Goal: Task Accomplishment & Management: Use online tool/utility

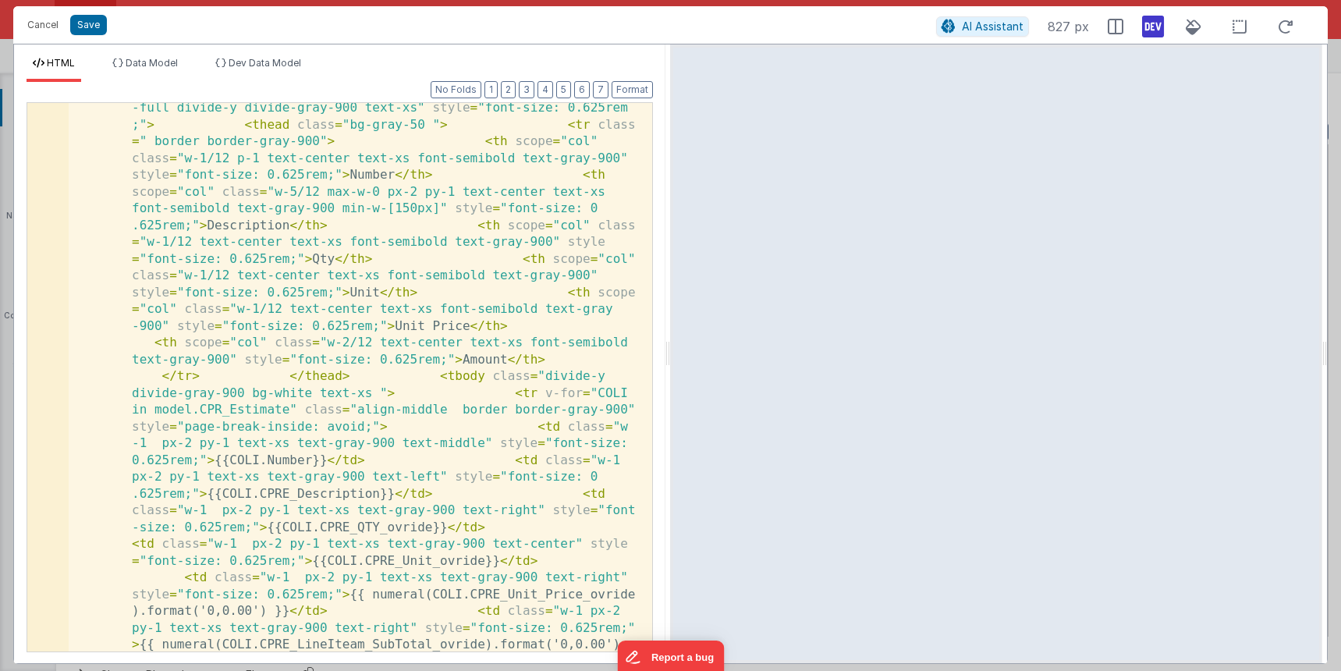
scroll to position [1817, 0]
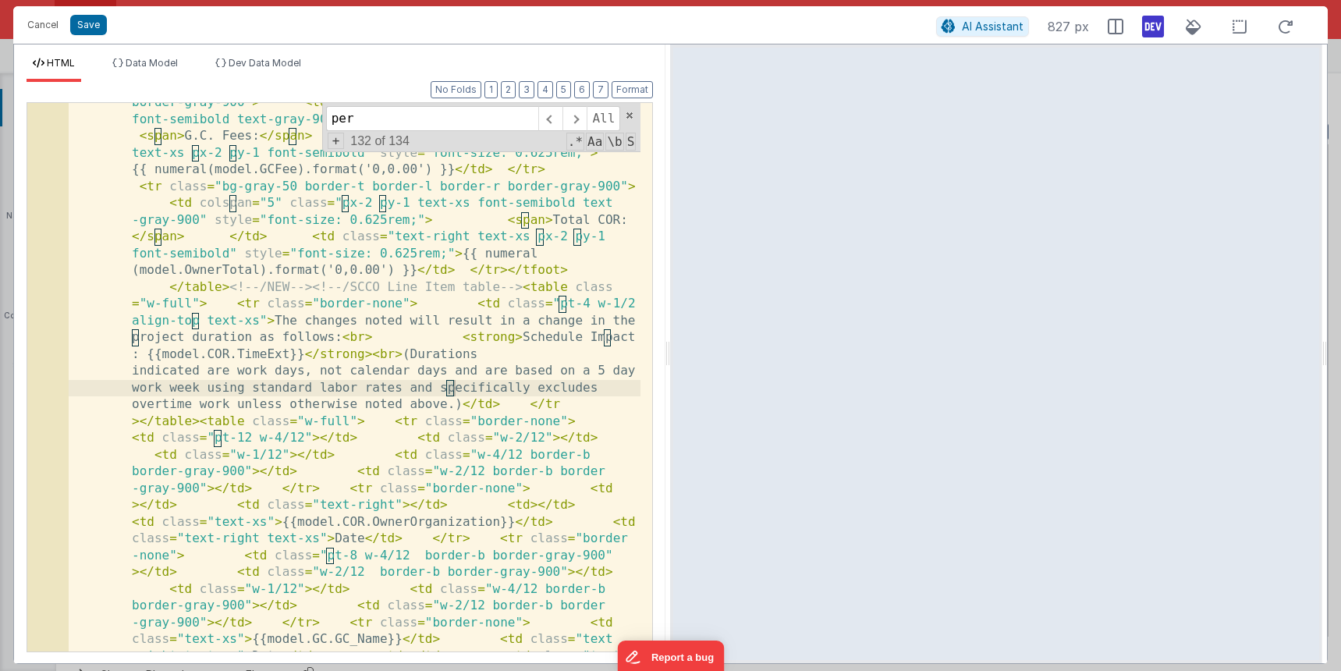
scroll to position [1420, 0]
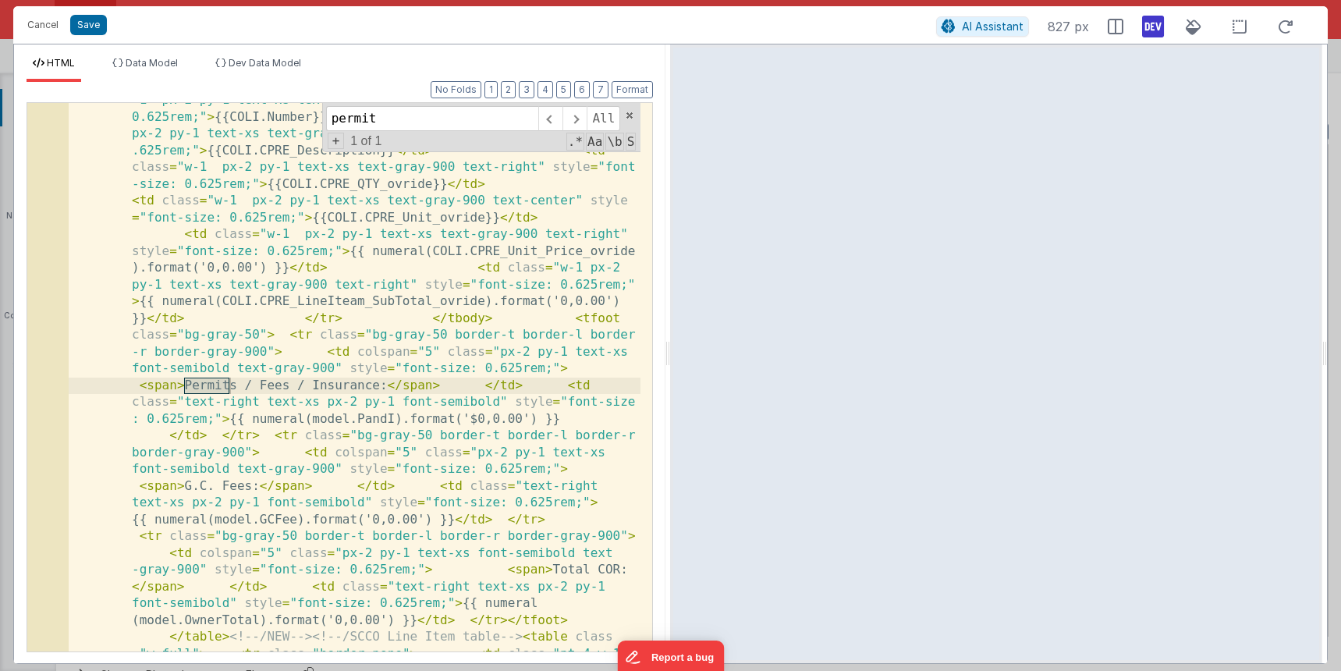
type input "permit"
drag, startPoint x: 431, startPoint y: 416, endPoint x: 465, endPoint y: 414, distance: 34.4
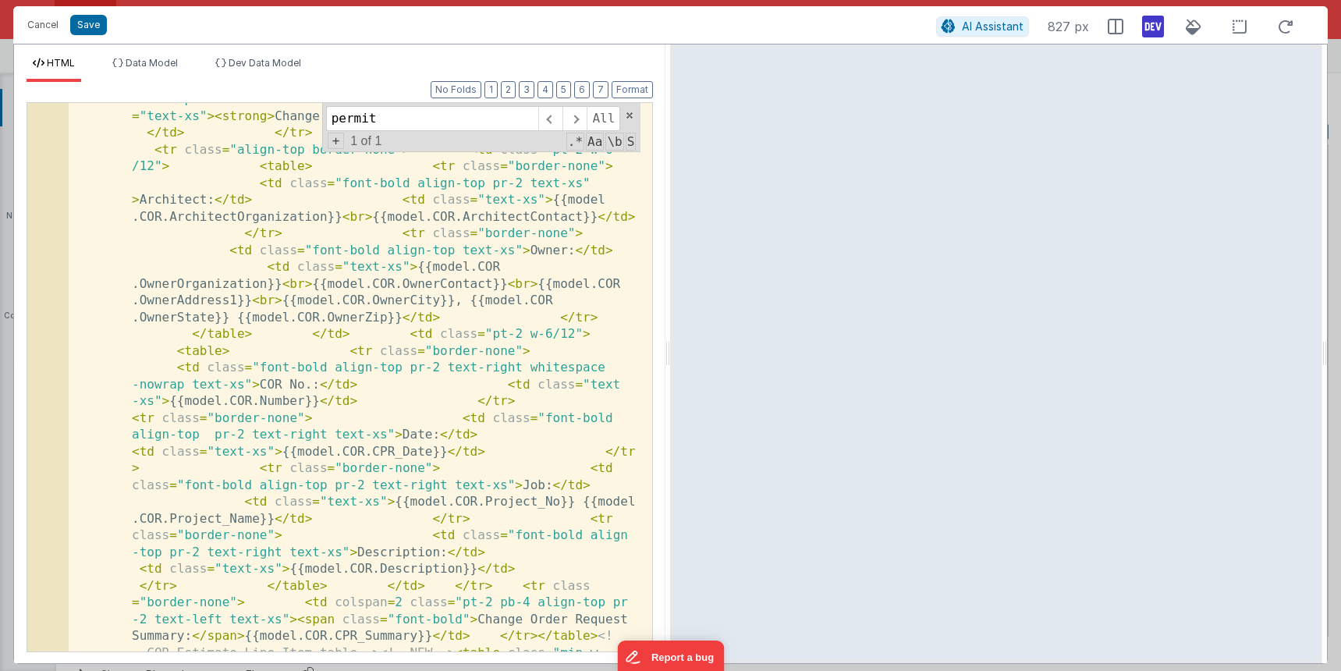
scroll to position [328, 0]
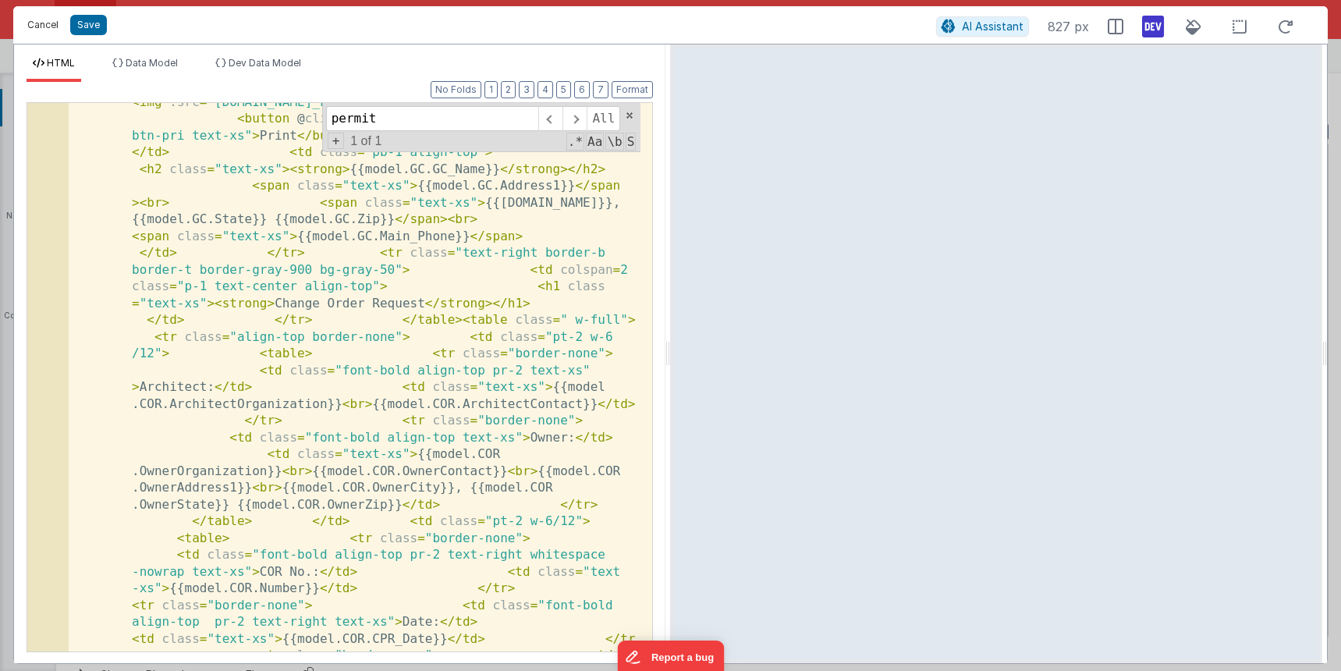
click at [62, 20] on button "Cancel" at bounding box center [43, 25] width 47 height 22
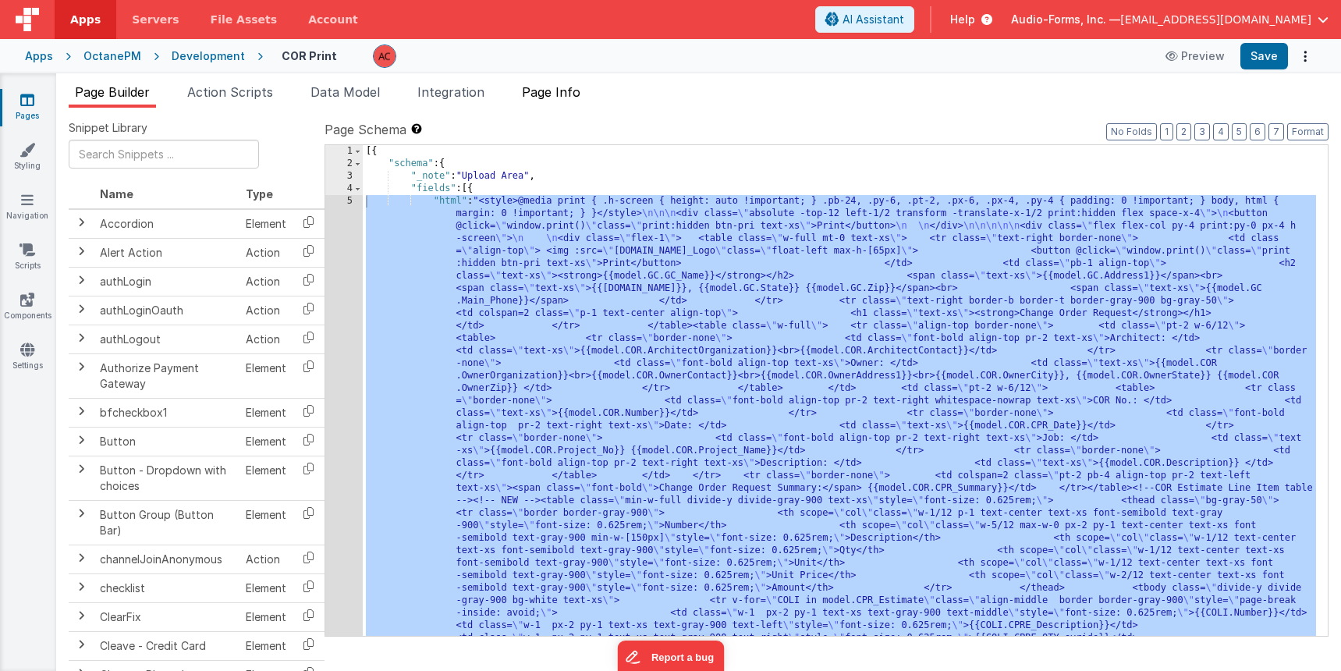
click at [540, 97] on span "Page Info" at bounding box center [551, 92] width 59 height 16
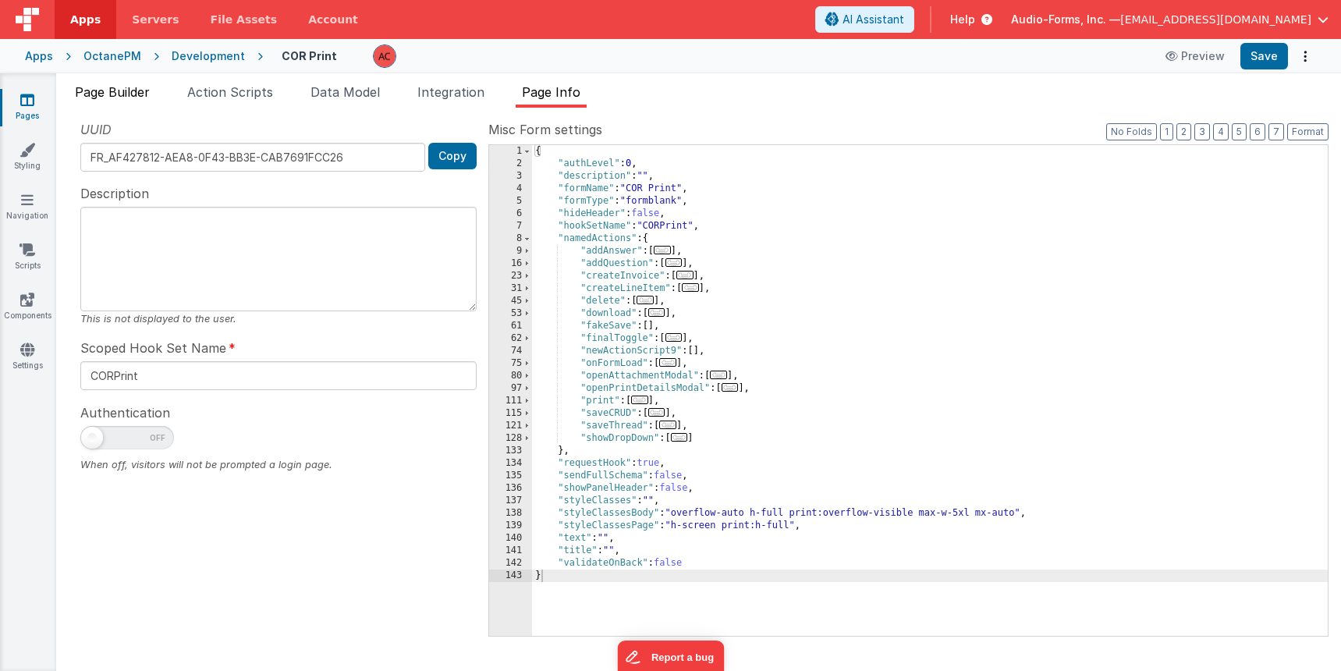
click at [123, 91] on span "Page Builder" at bounding box center [112, 92] width 75 height 16
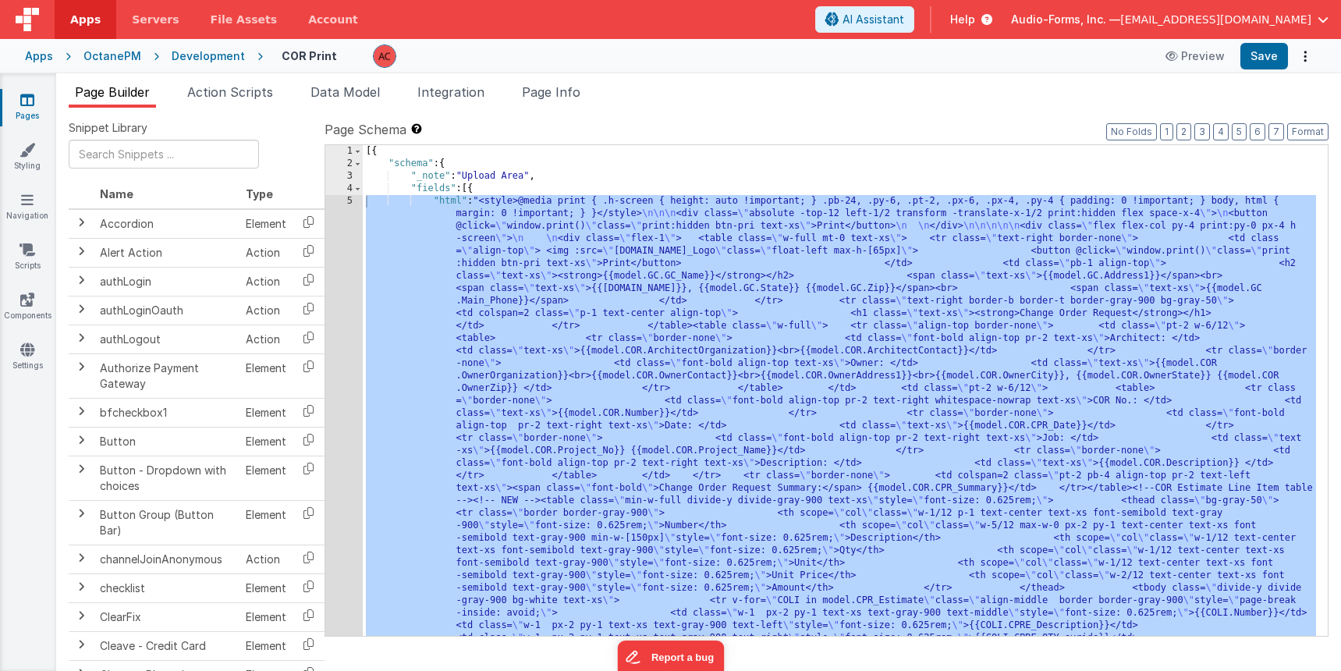
click at [82, 91] on span "Page Builder" at bounding box center [112, 92] width 75 height 16
click at [184, 52] on div "Development" at bounding box center [208, 56] width 73 height 16
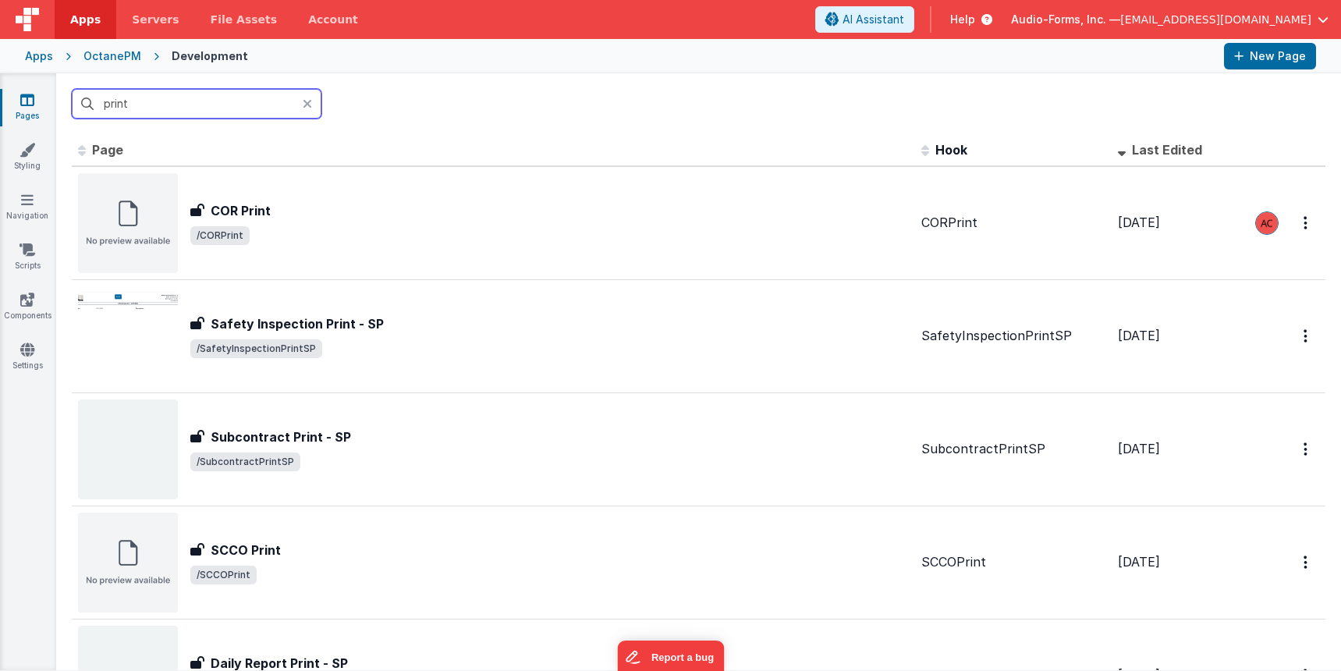
click at [233, 109] on input "print" at bounding box center [197, 104] width 250 height 30
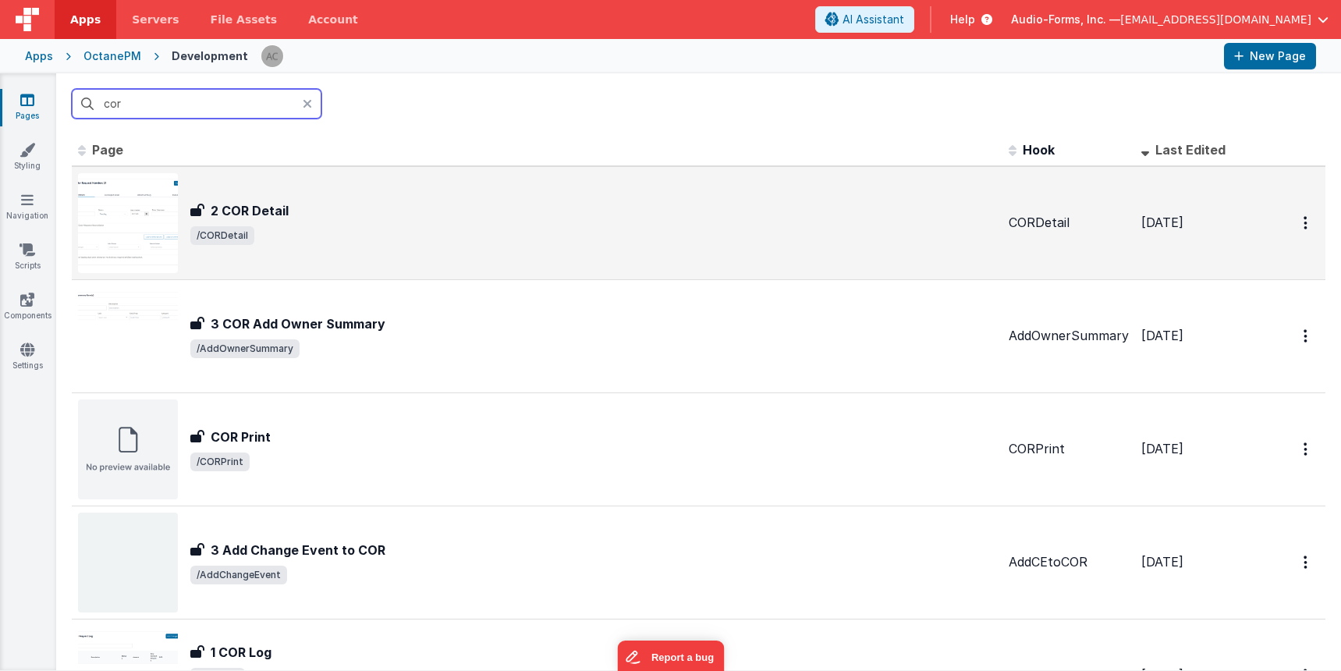
type input "cor"
click at [450, 220] on div "2 COR Detail 2 COR Detail /CORDetail" at bounding box center [593, 223] width 806 height 44
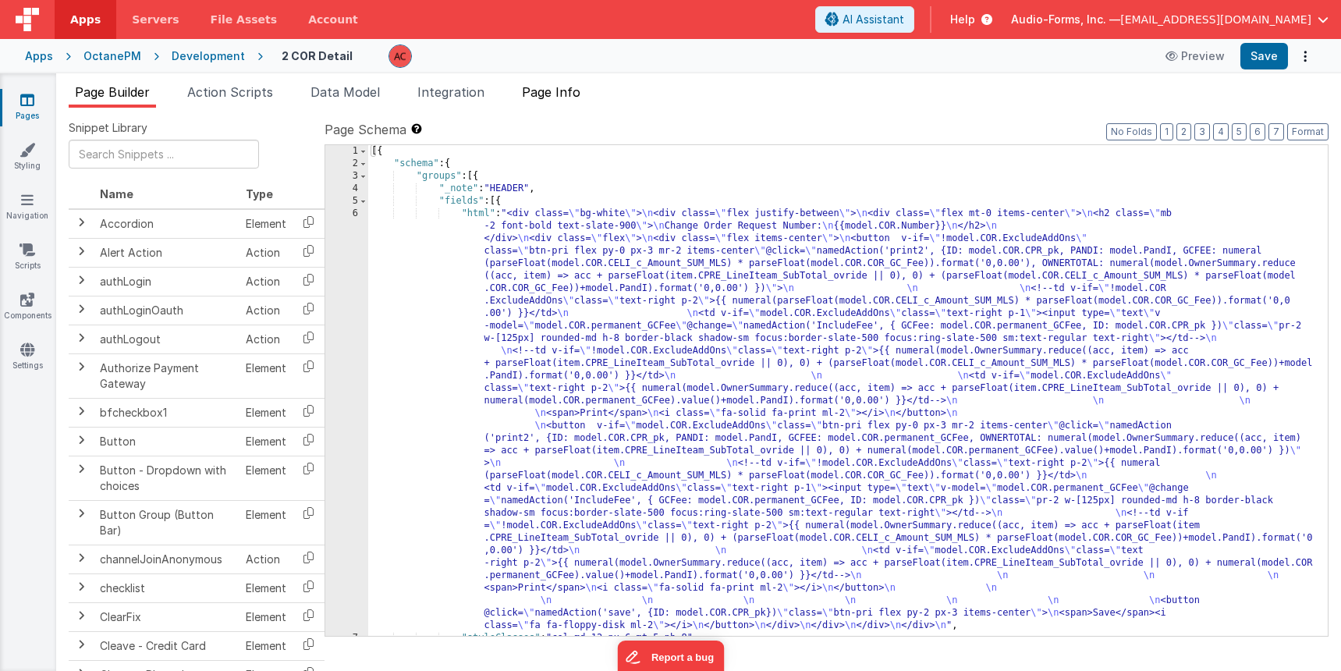
click at [546, 88] on span "Page Info" at bounding box center [551, 92] width 59 height 16
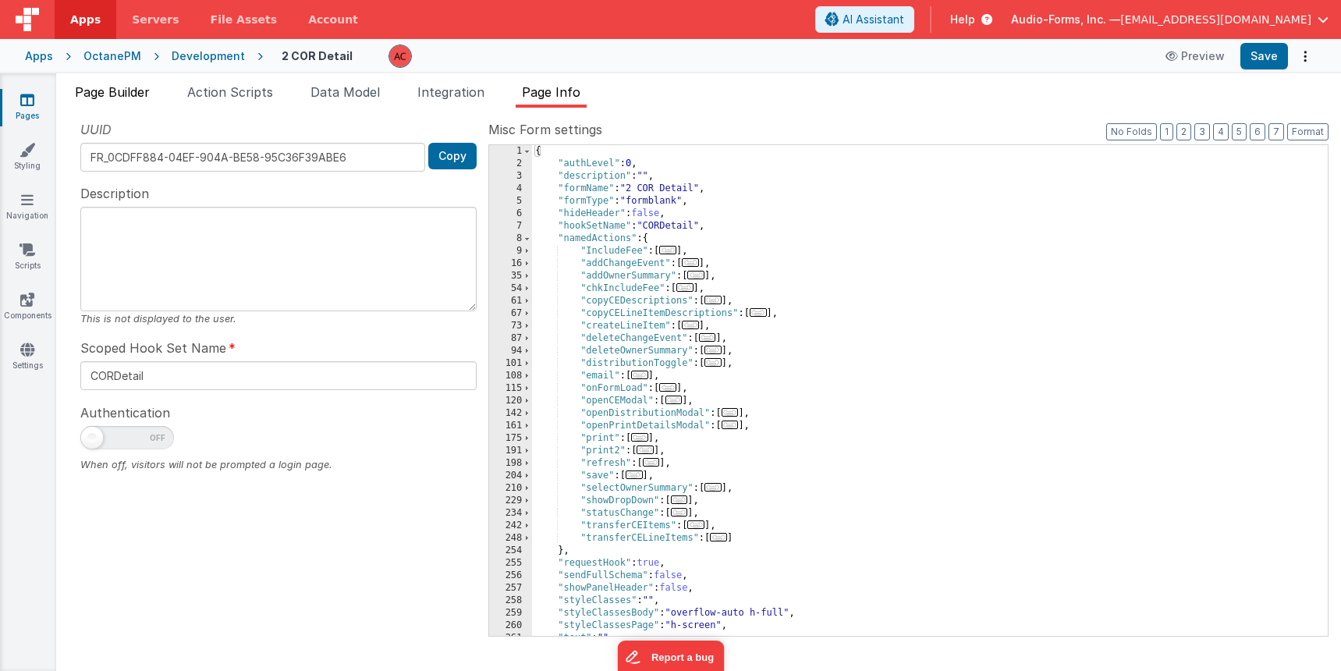
click at [116, 90] on span "Page Builder" at bounding box center [112, 92] width 75 height 16
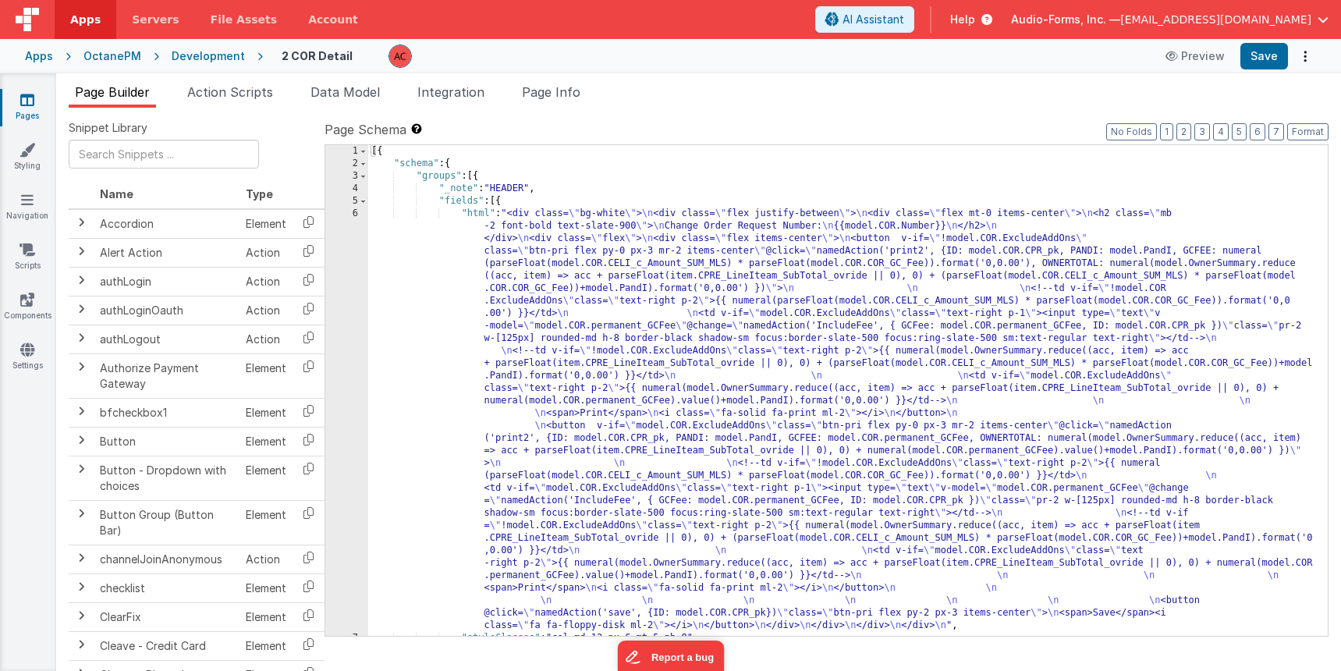
click at [402, 243] on div "[{ "schema" : { "groups" : [{ "_note" : "HEADER" , "fields" : [{ "html" : "<div…" at bounding box center [842, 403] width 948 height 516
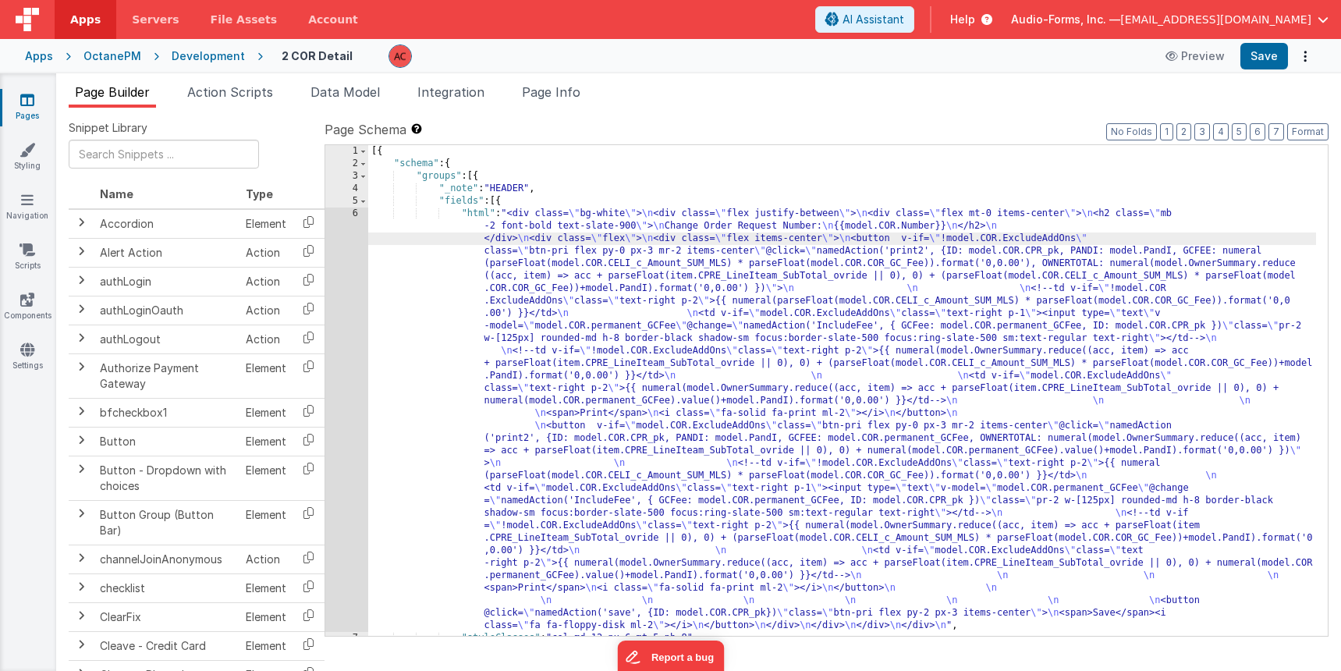
click at [352, 211] on div "6" at bounding box center [346, 420] width 43 height 425
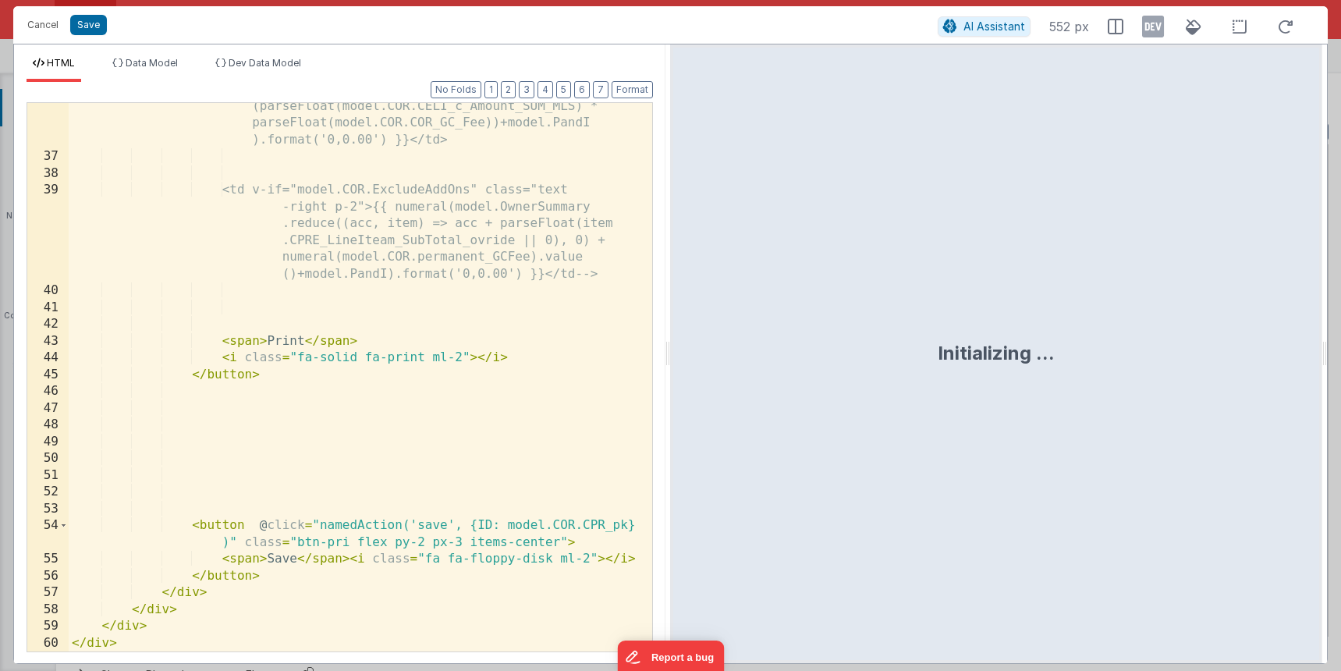
scroll to position [1515, 0]
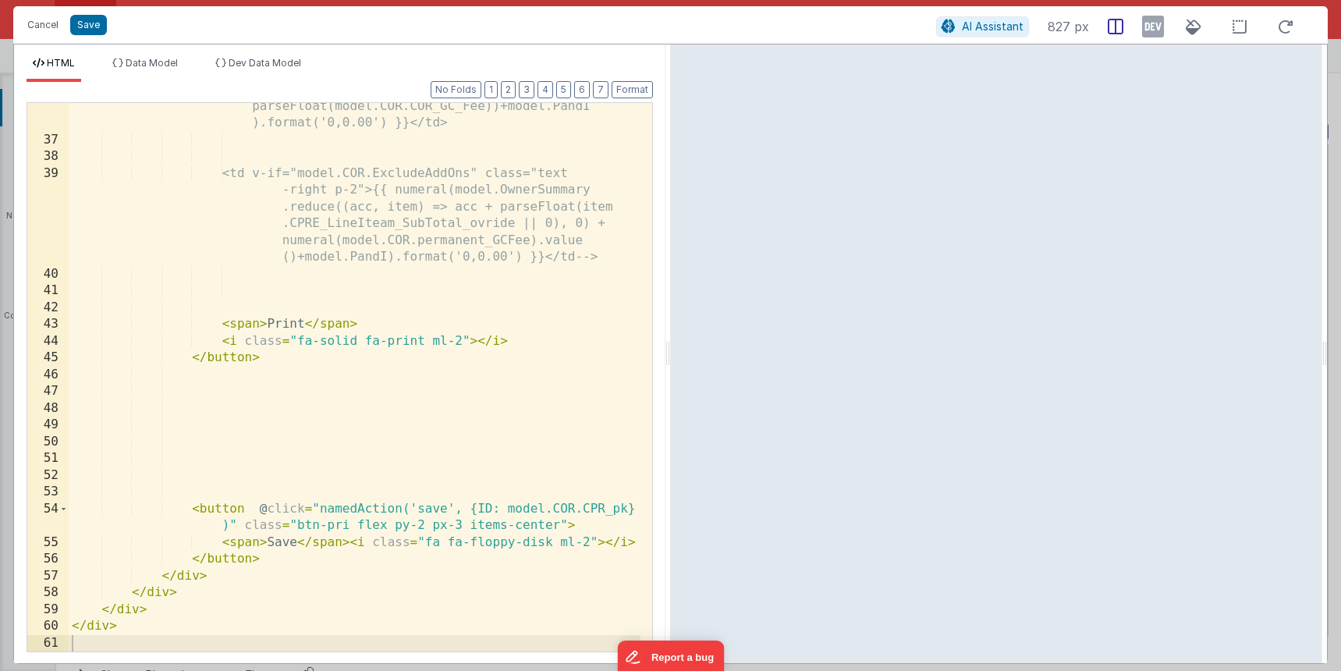
drag, startPoint x: 1151, startPoint y: 20, endPoint x: 1125, endPoint y: 34, distance: 29.3
click at [1151, 22] on icon at bounding box center [1153, 26] width 22 height 25
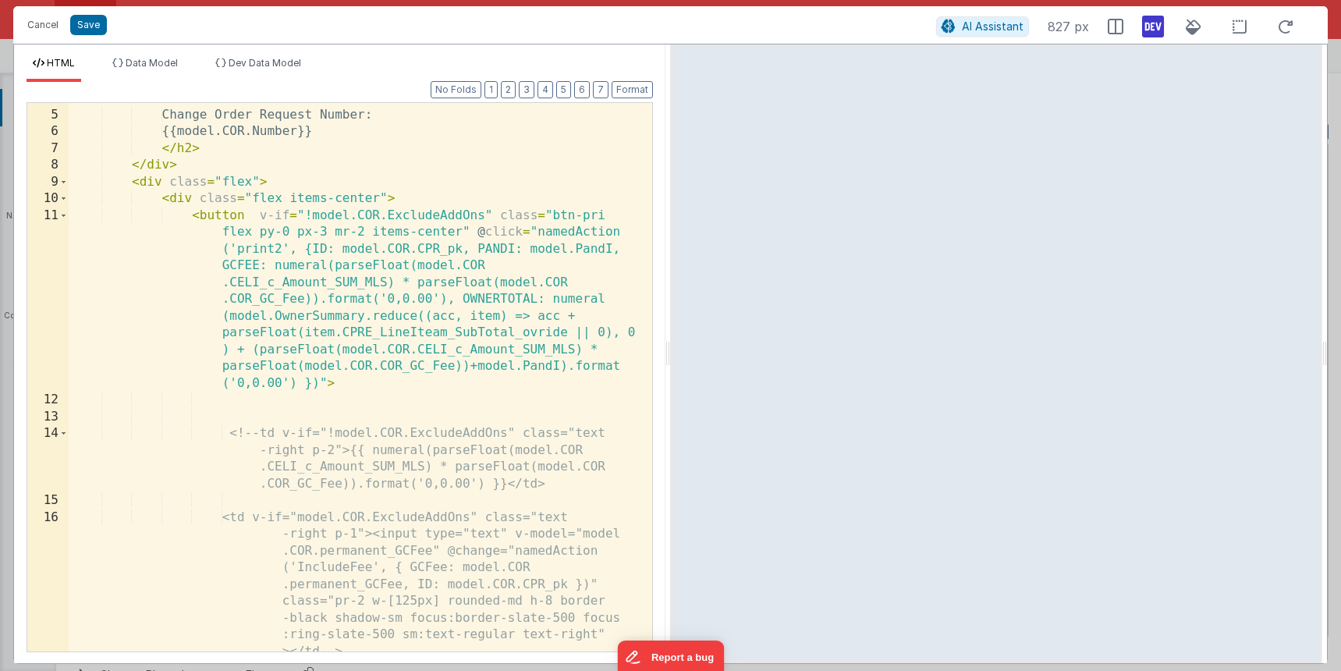
scroll to position [0, 0]
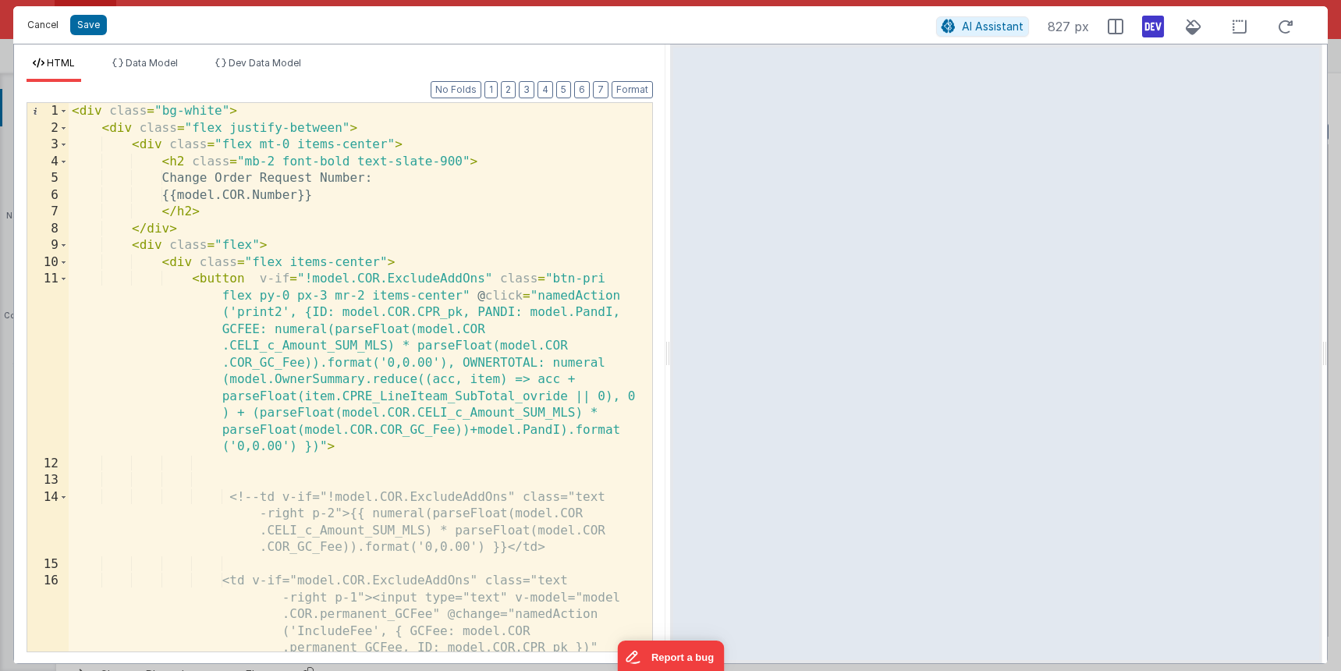
click at [41, 19] on button "Cancel" at bounding box center [43, 25] width 47 height 22
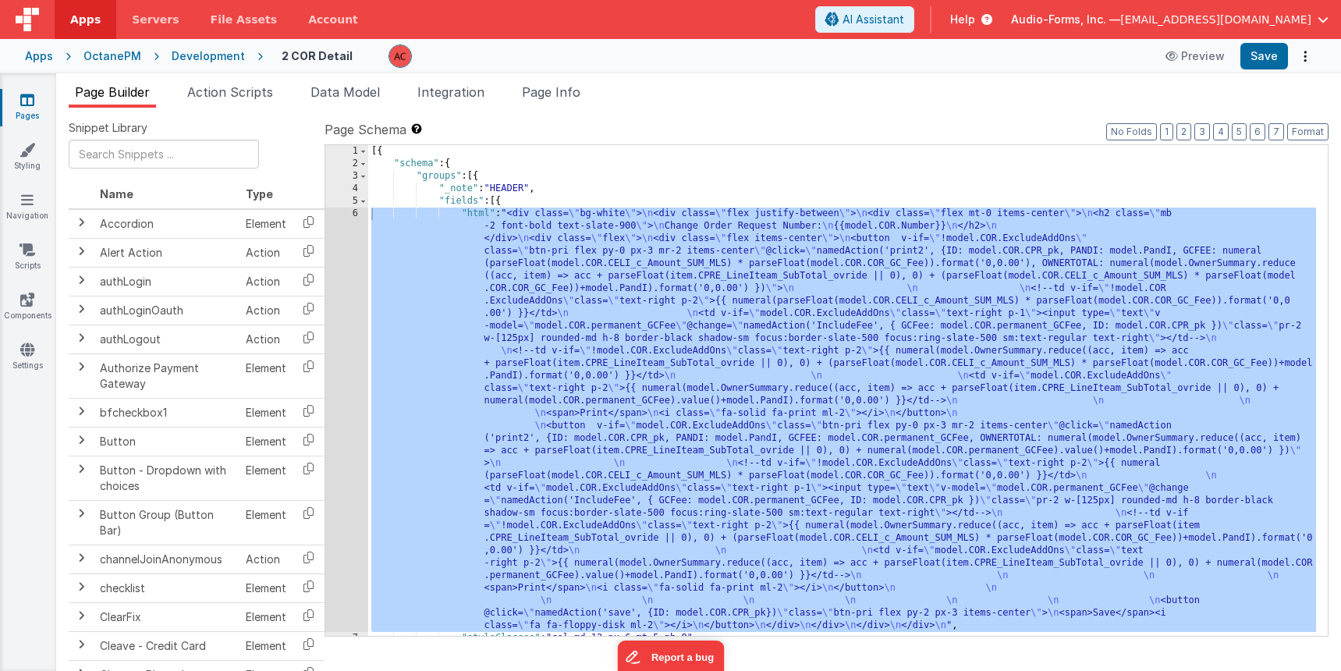
click at [432, 272] on div "[{ "schema" : { "groups" : [{ "_note" : "HEADER" , "fields" : [{ "html" : "<div…" at bounding box center [842, 403] width 948 height 516
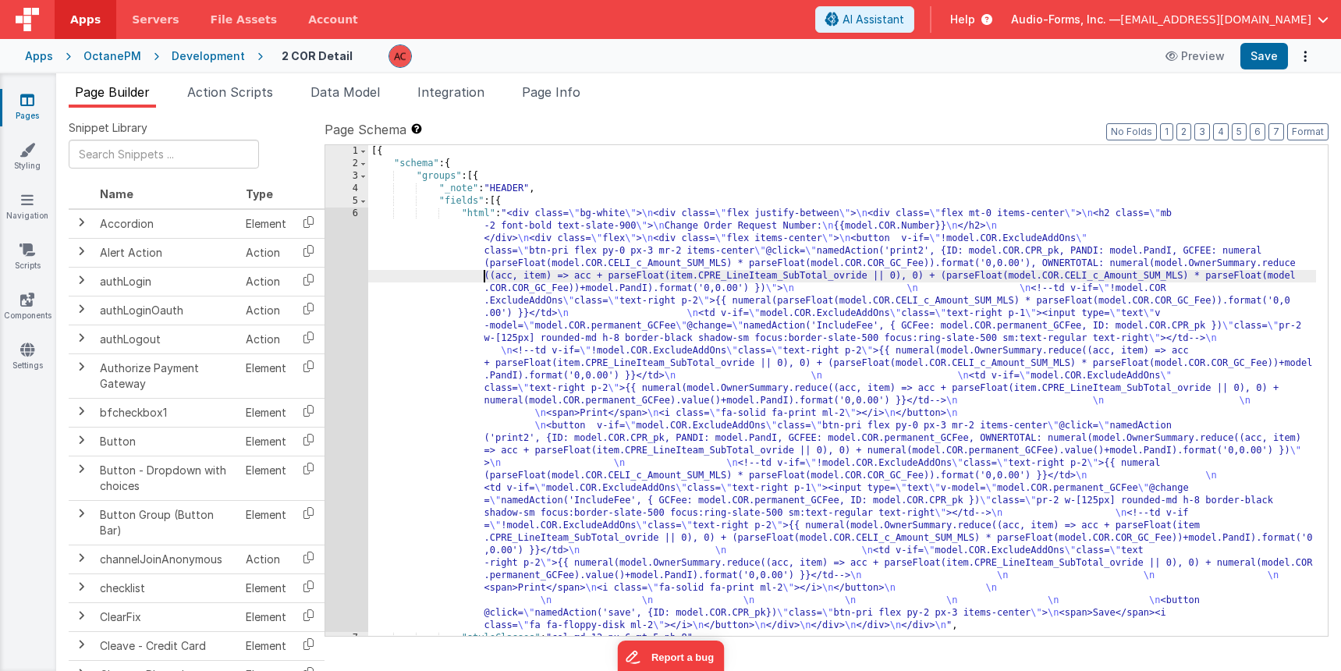
click at [429, 245] on div "[{ "schema" : { "groups" : [{ "_note" : "HEADER" , "fields" : [{ "html" : "<div…" at bounding box center [842, 403] width 948 height 516
click at [35, 96] on link "Pages" at bounding box center [27, 107] width 56 height 31
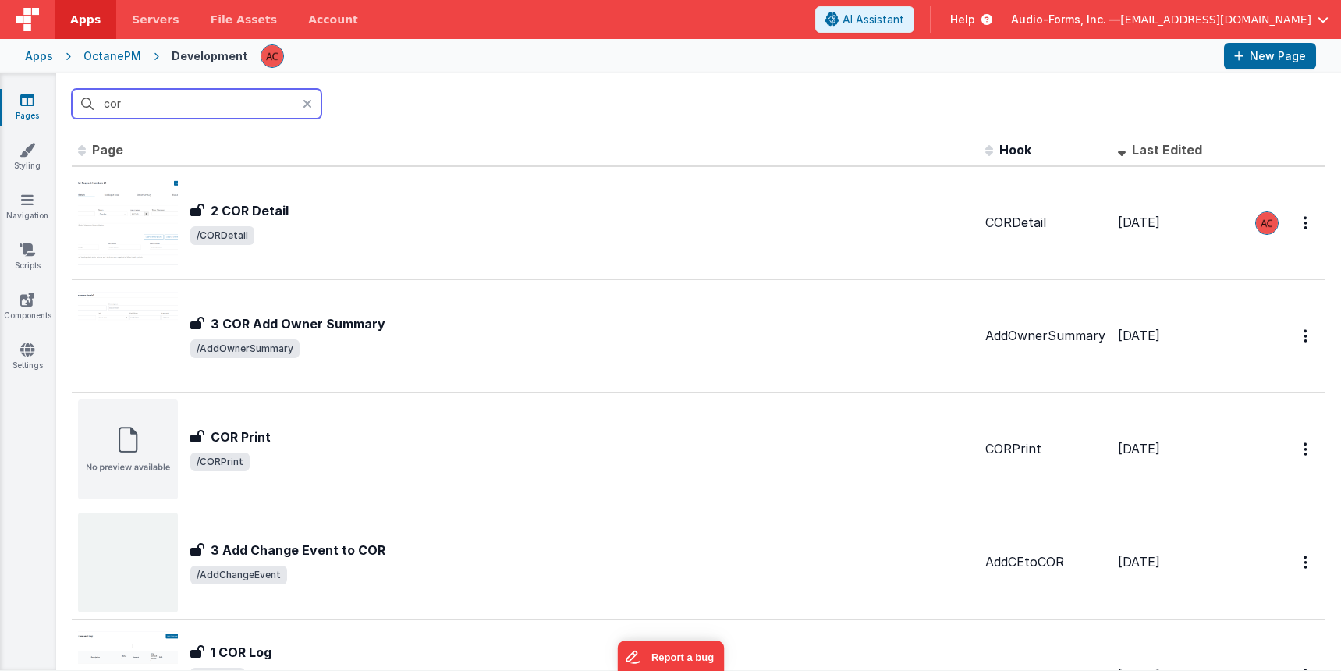
click at [197, 105] on input "cor" at bounding box center [197, 104] width 250 height 30
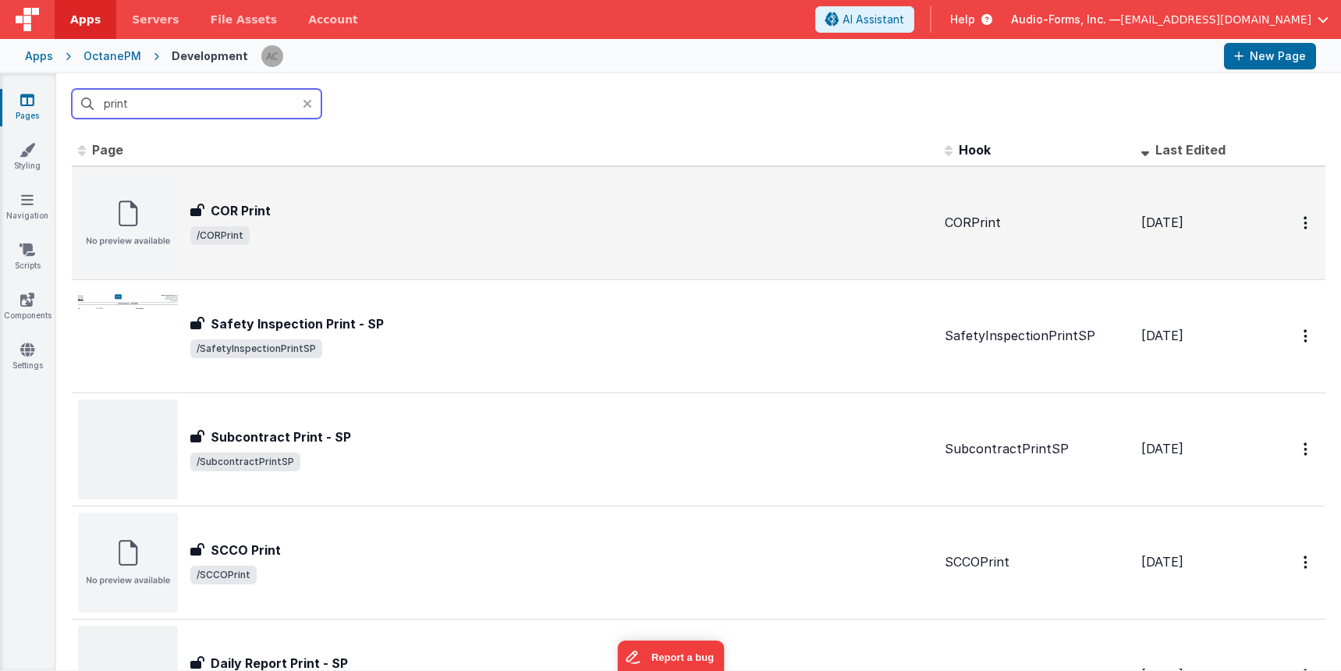
type input "print"
click at [295, 199] on div "COR Print COR Print /CORPrint" at bounding box center [505, 223] width 854 height 100
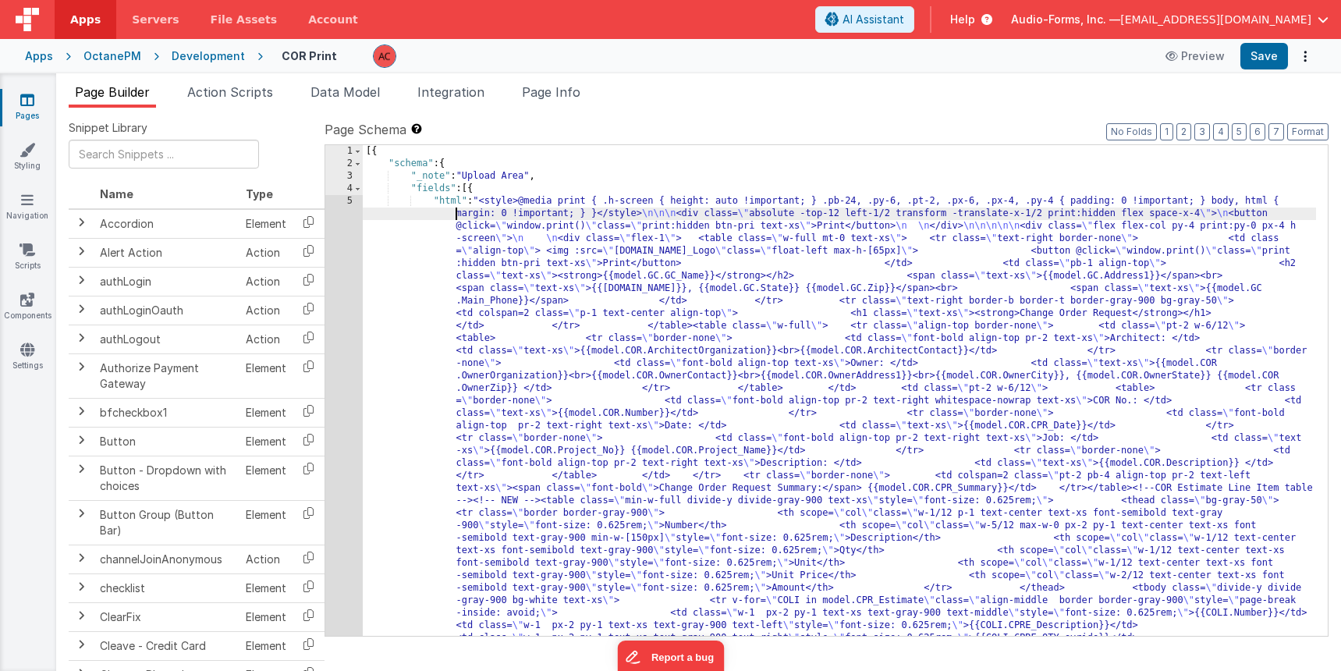
click at [552, 89] on span "Page Info" at bounding box center [551, 92] width 59 height 16
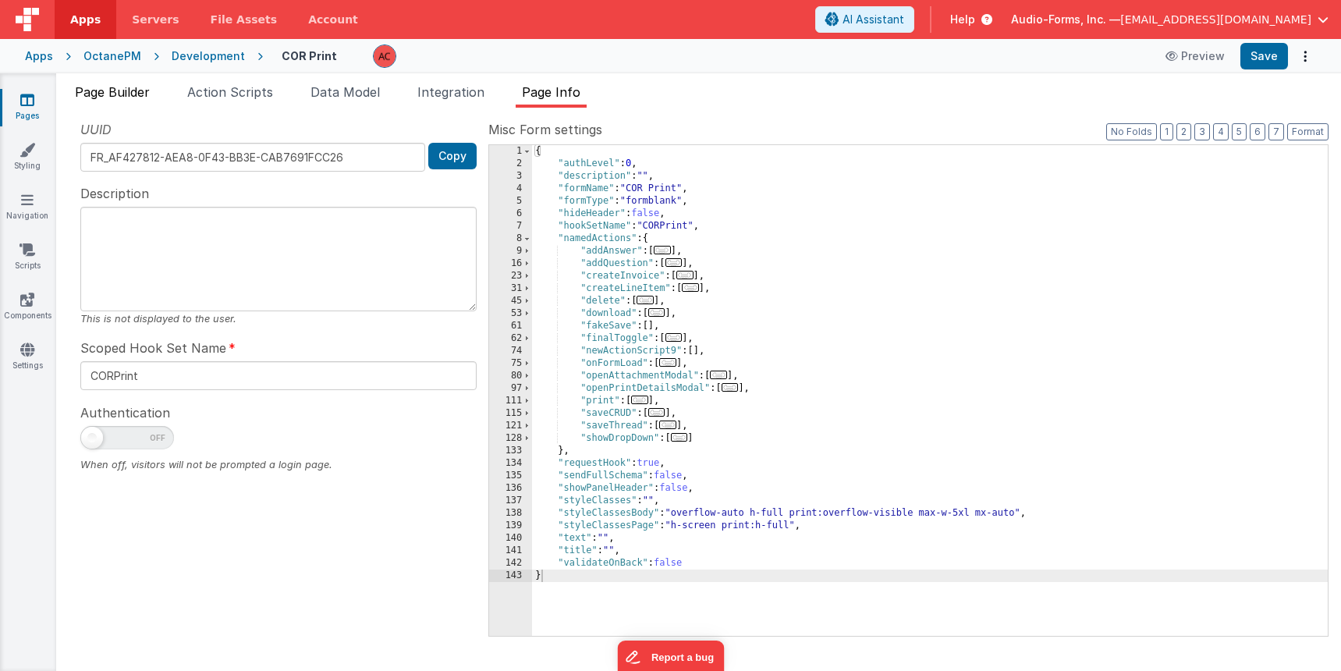
click at [126, 91] on span "Page Builder" at bounding box center [112, 92] width 75 height 16
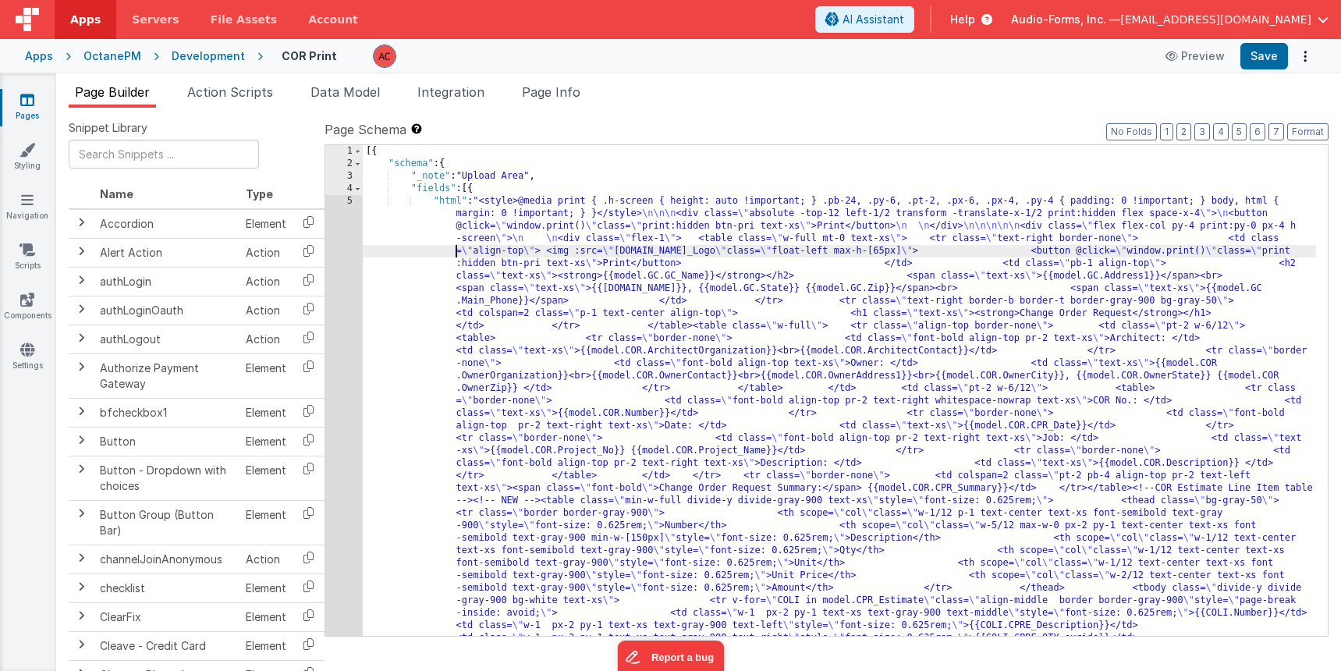
click at [349, 201] on div "5" at bounding box center [343, 569] width 37 height 749
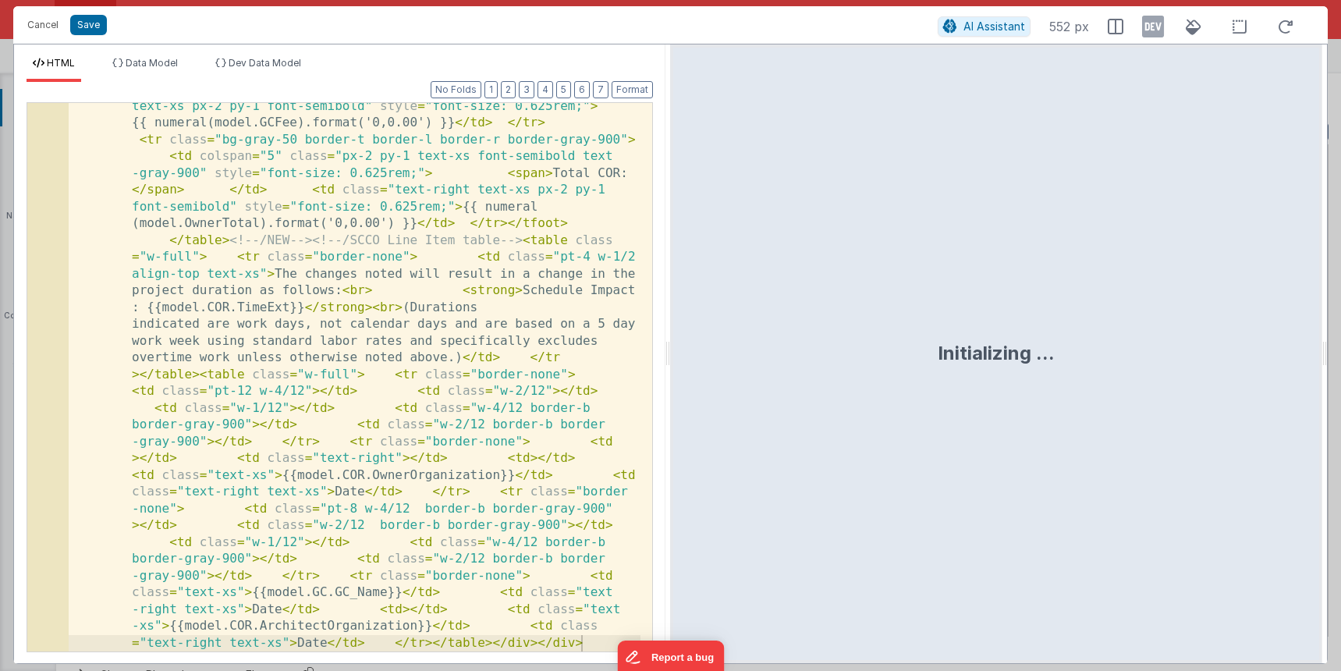
scroll to position [1817, 0]
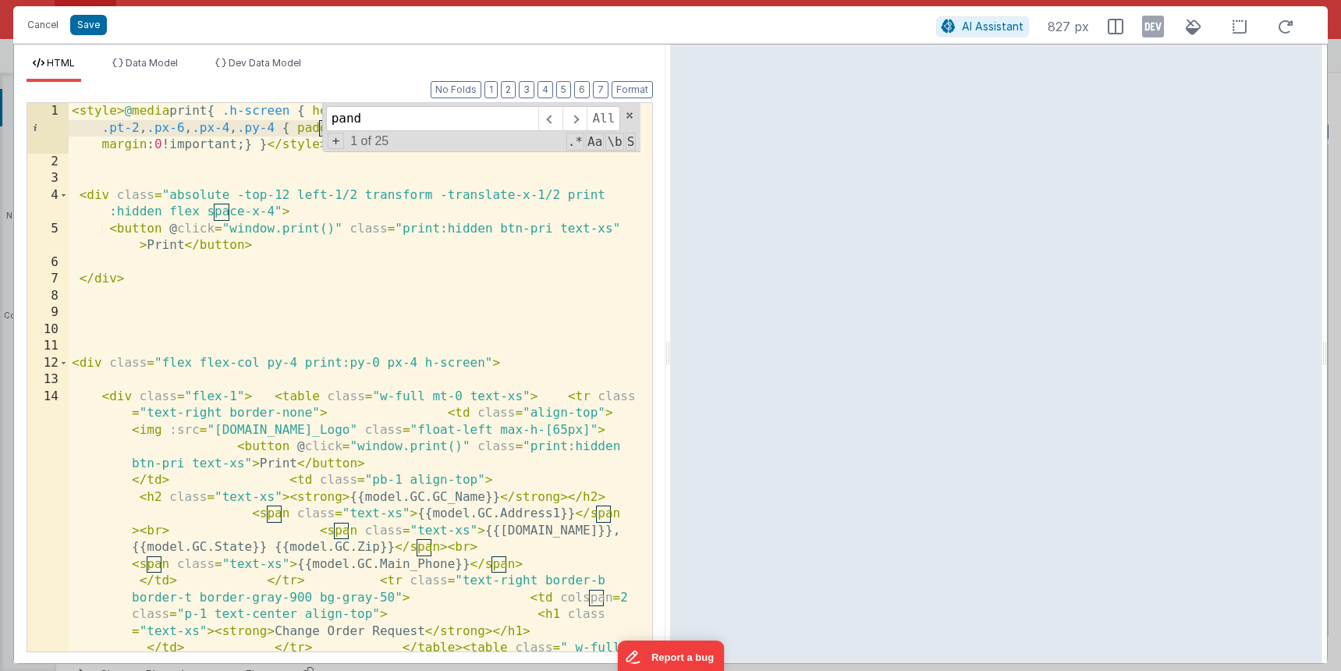
scroll to position [1470, 0]
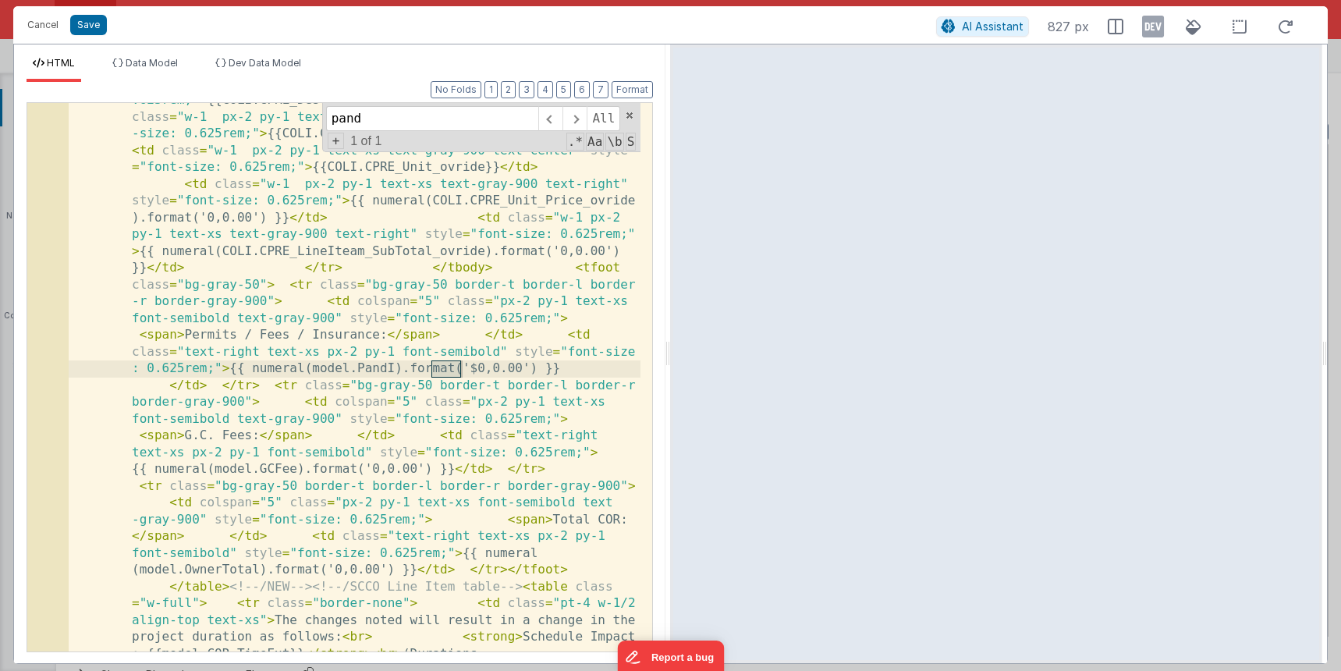
type input "pand"
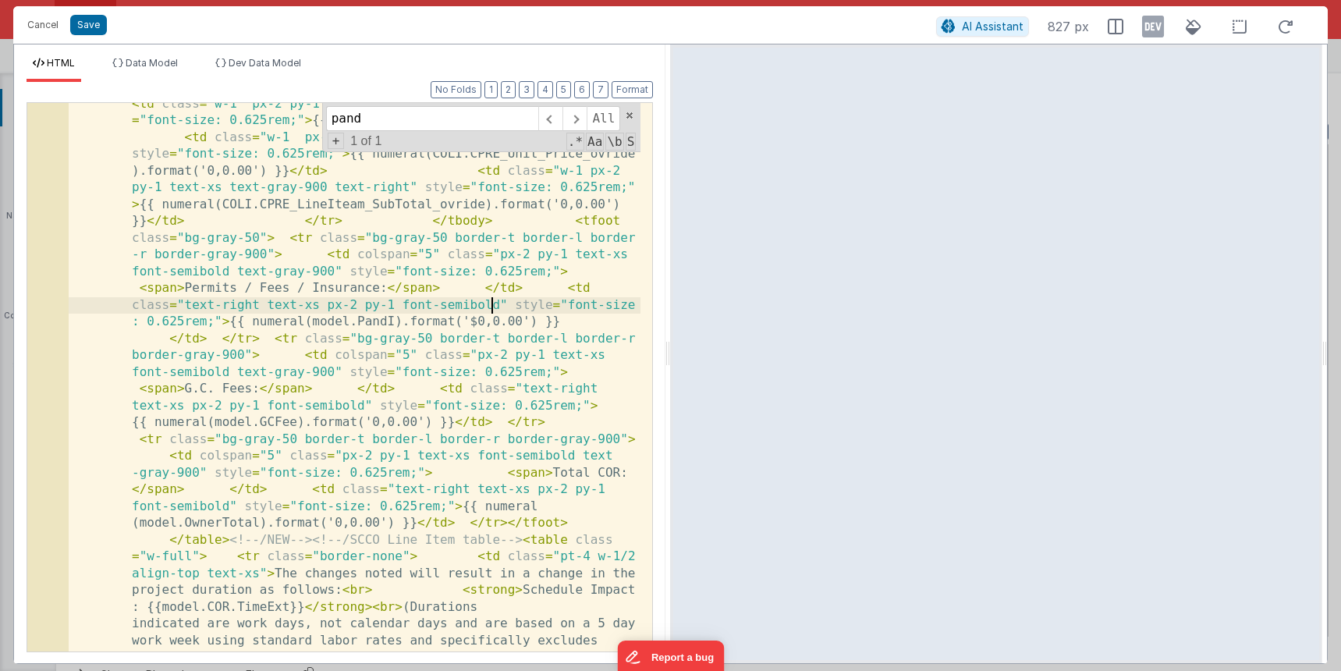
scroll to position [1517, 0]
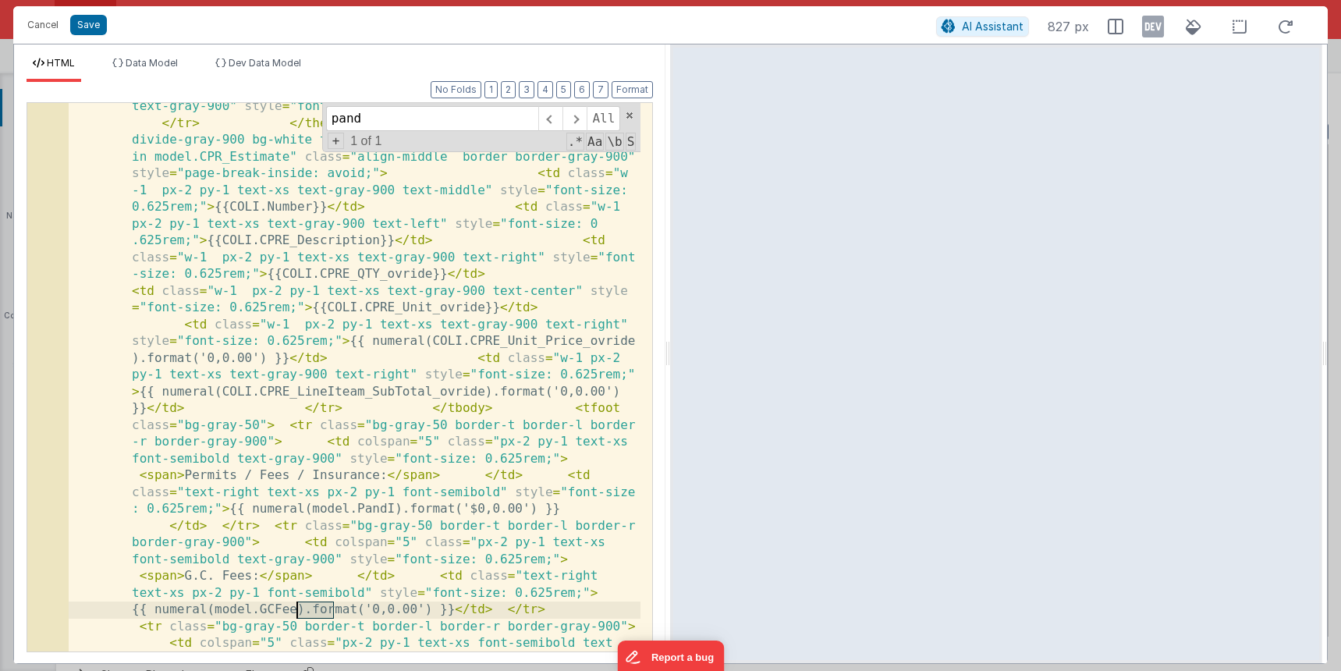
scroll to position [1283, 0]
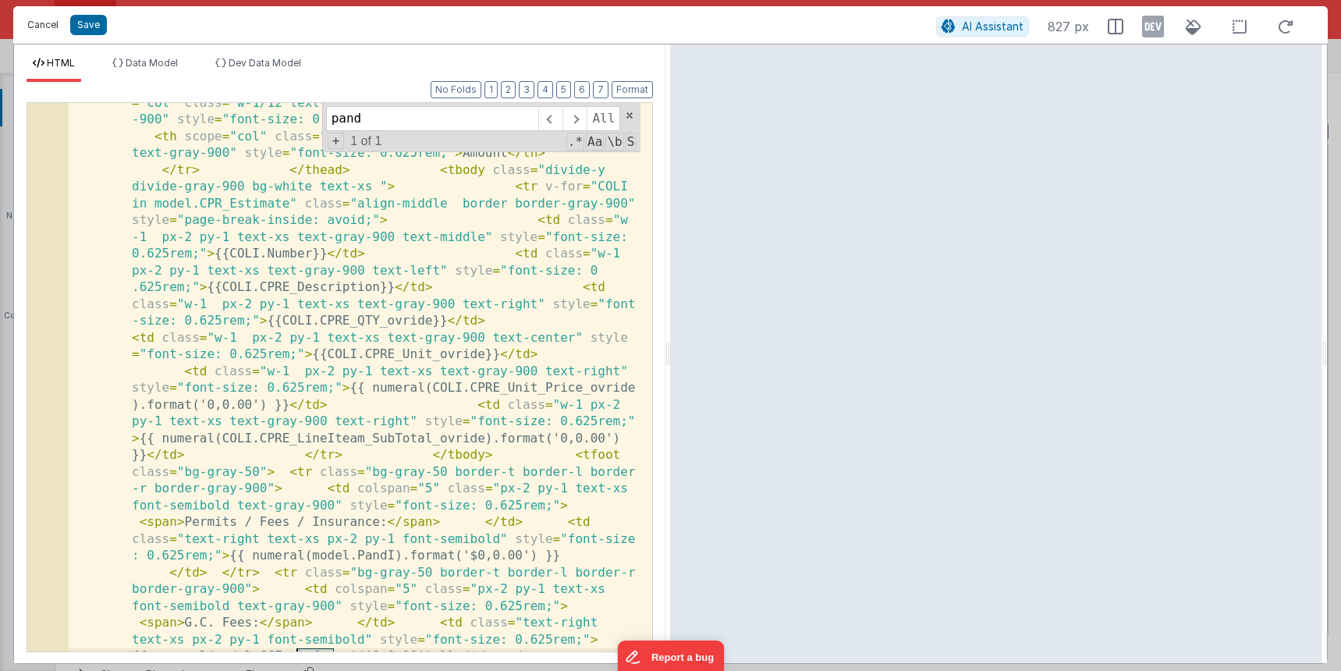
click at [56, 21] on button "Cancel" at bounding box center [43, 25] width 47 height 22
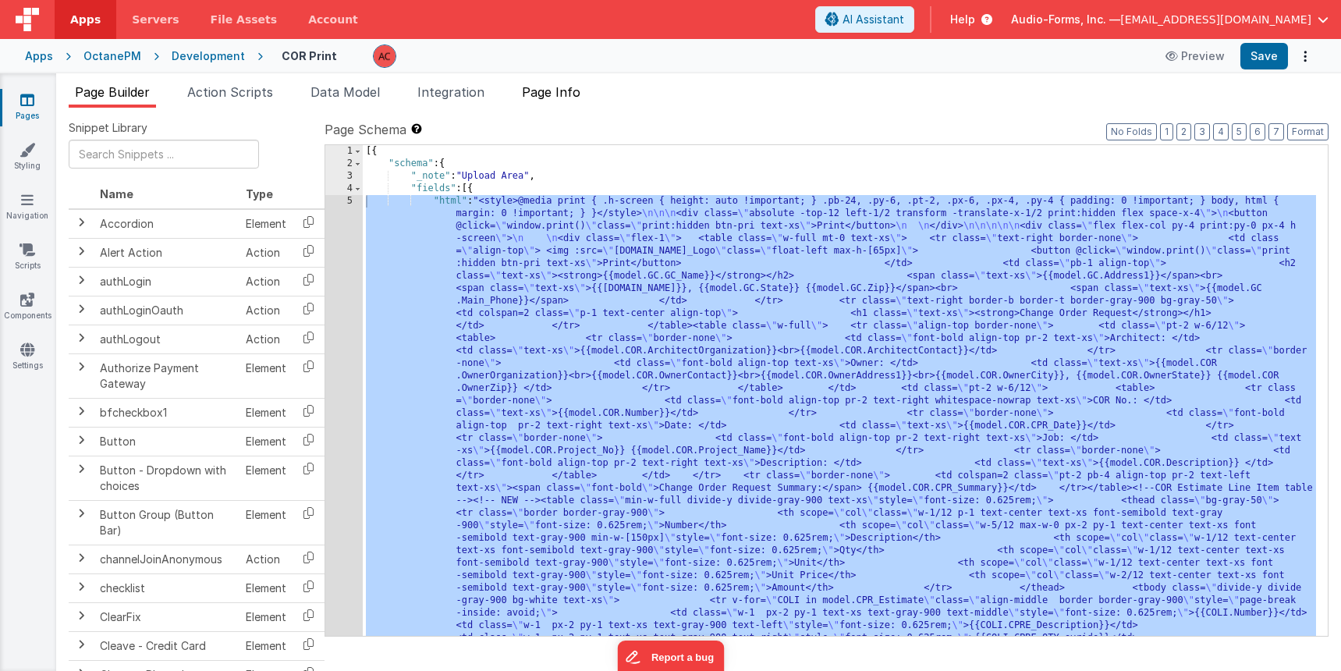
click at [536, 94] on span "Page Info" at bounding box center [551, 92] width 59 height 16
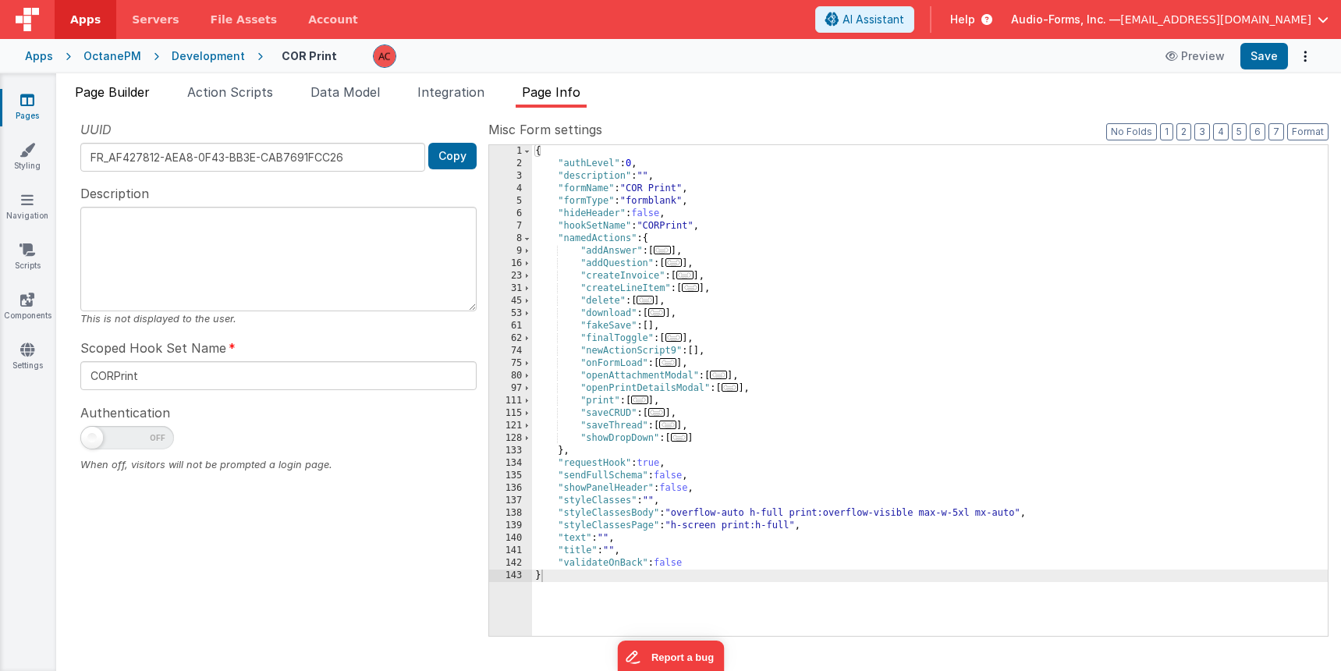
click at [144, 97] on span "Page Builder" at bounding box center [112, 92] width 75 height 16
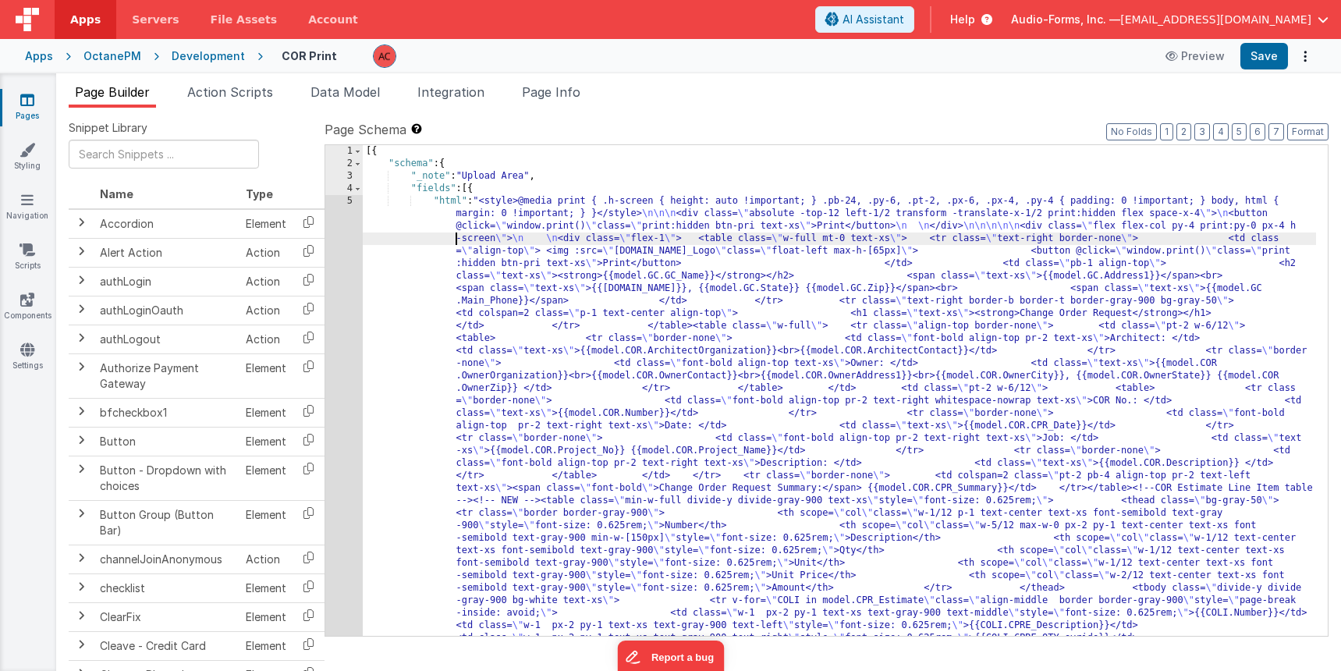
click at [339, 198] on div "5" at bounding box center [343, 569] width 37 height 749
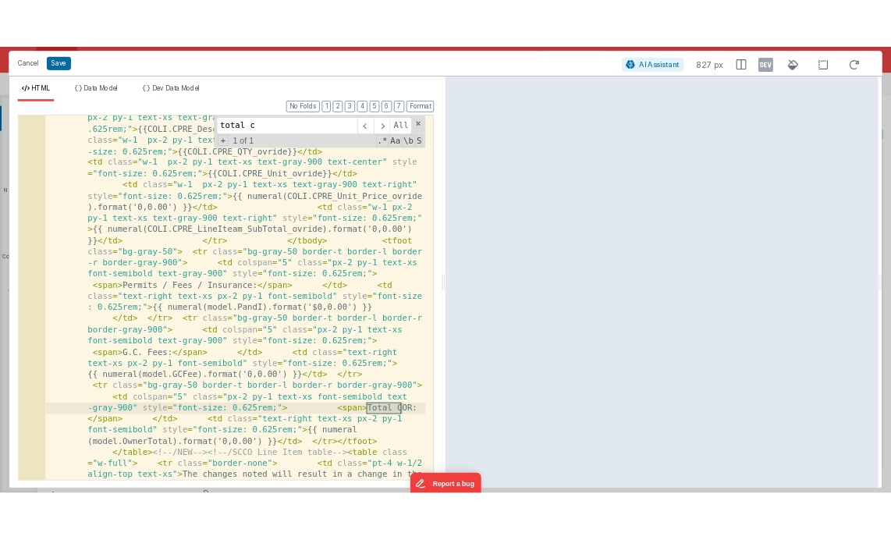
scroll to position [1681, 0]
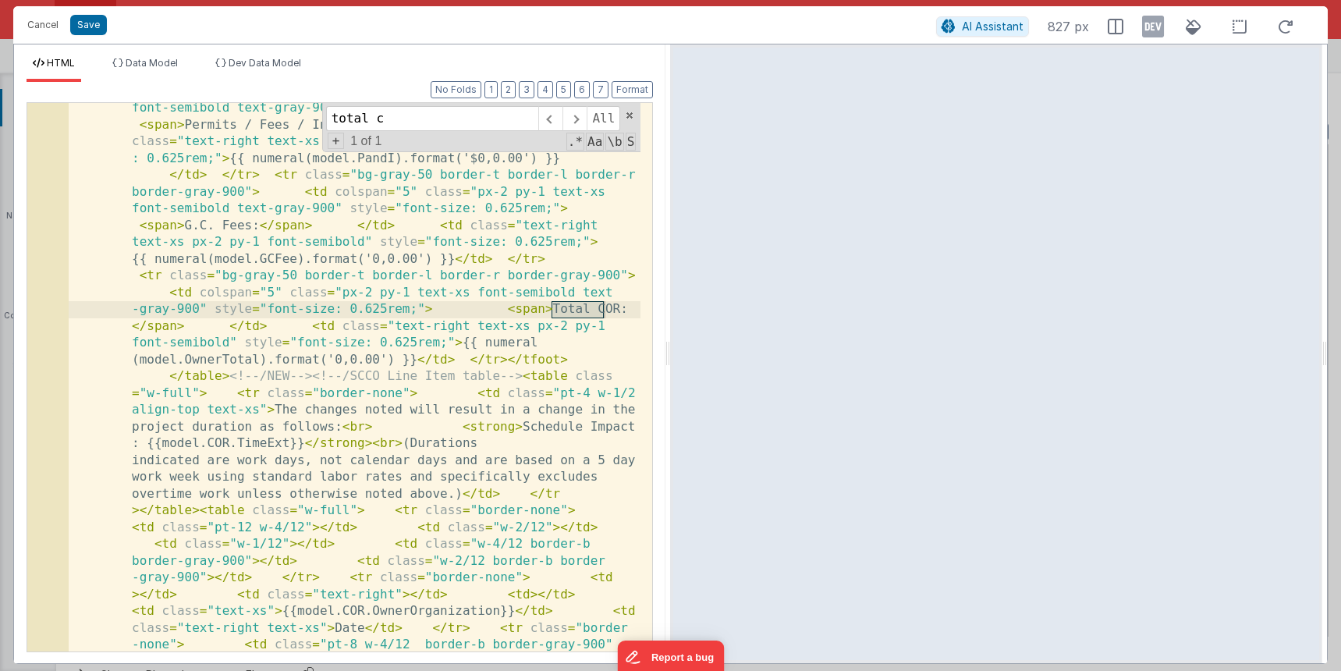
type input "total c"
